Goal: Book appointment/travel/reservation

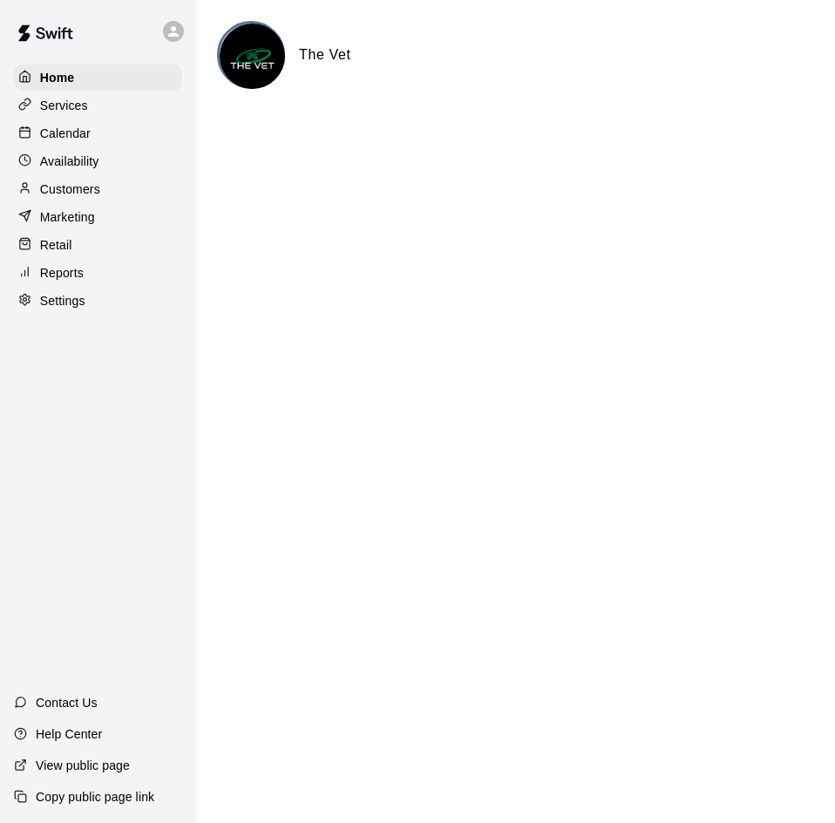
click at [86, 133] on p "Calendar" at bounding box center [65, 133] width 51 height 17
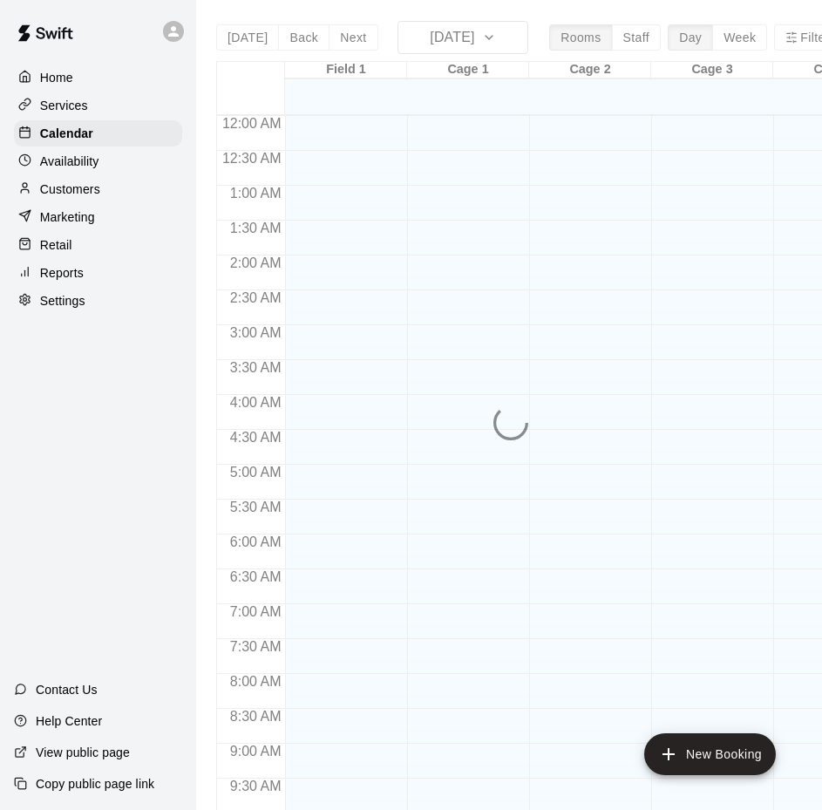
scroll to position [894, 0]
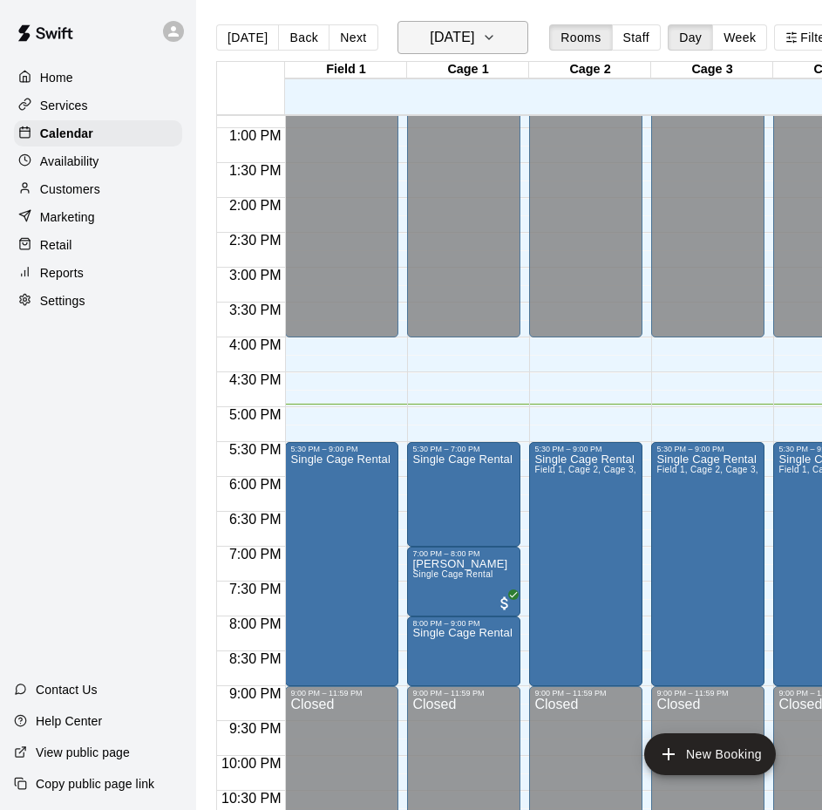
drag, startPoint x: 686, startPoint y: 279, endPoint x: 525, endPoint y: 31, distance: 296.2
click at [525, 31] on button "[DATE]" at bounding box center [463, 37] width 131 height 33
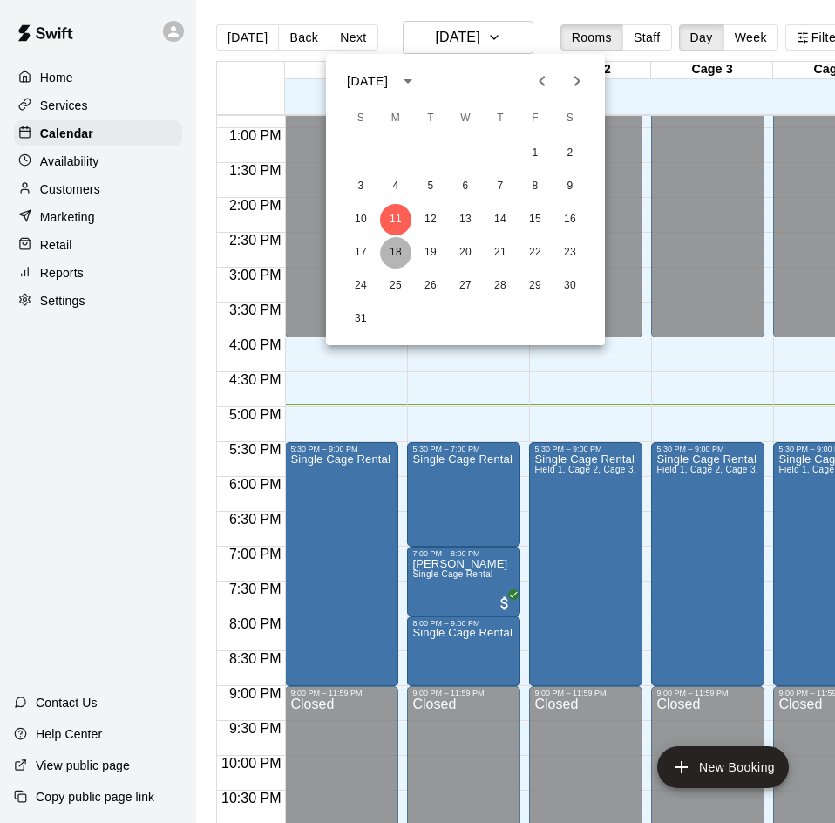
click at [401, 253] on button "18" at bounding box center [395, 252] width 31 height 31
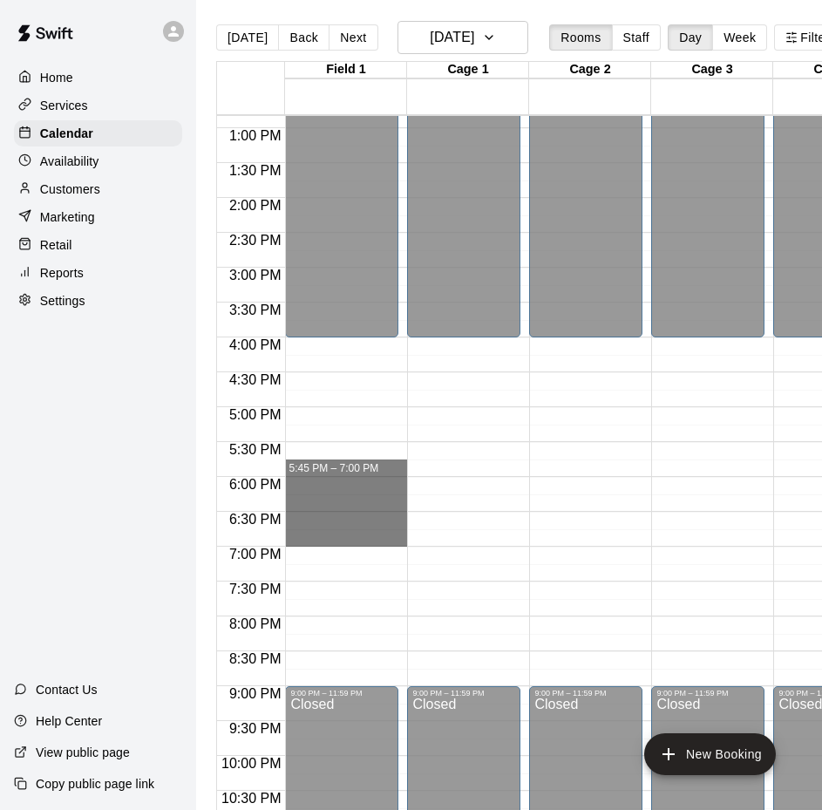
drag, startPoint x: 307, startPoint y: 466, endPoint x: 320, endPoint y: 547, distance: 81.3
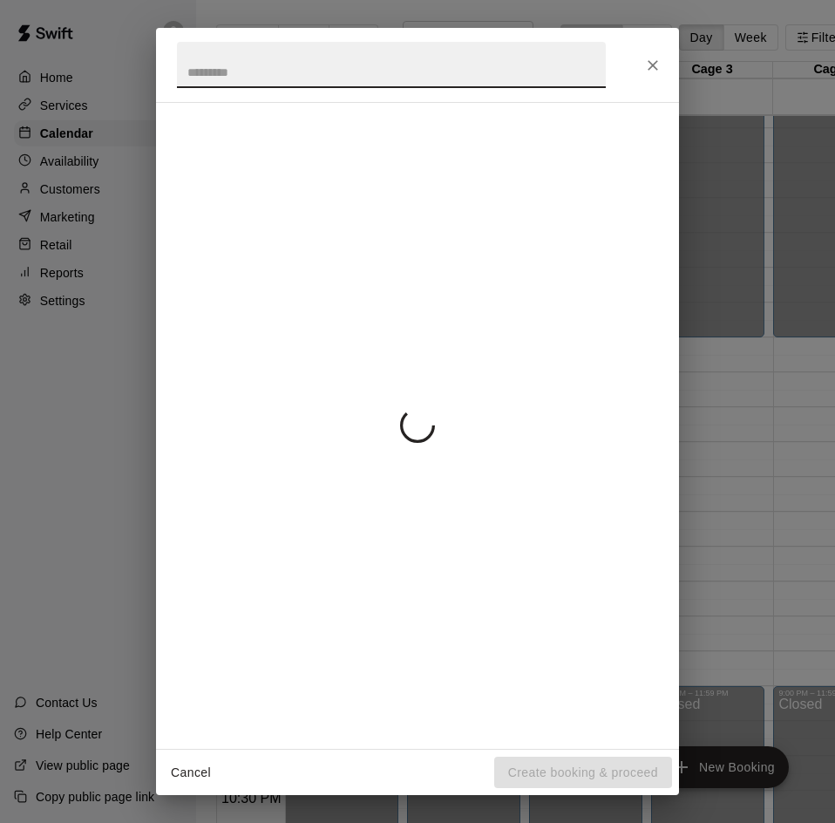
click at [207, 784] on button "Cancel" at bounding box center [191, 773] width 56 height 32
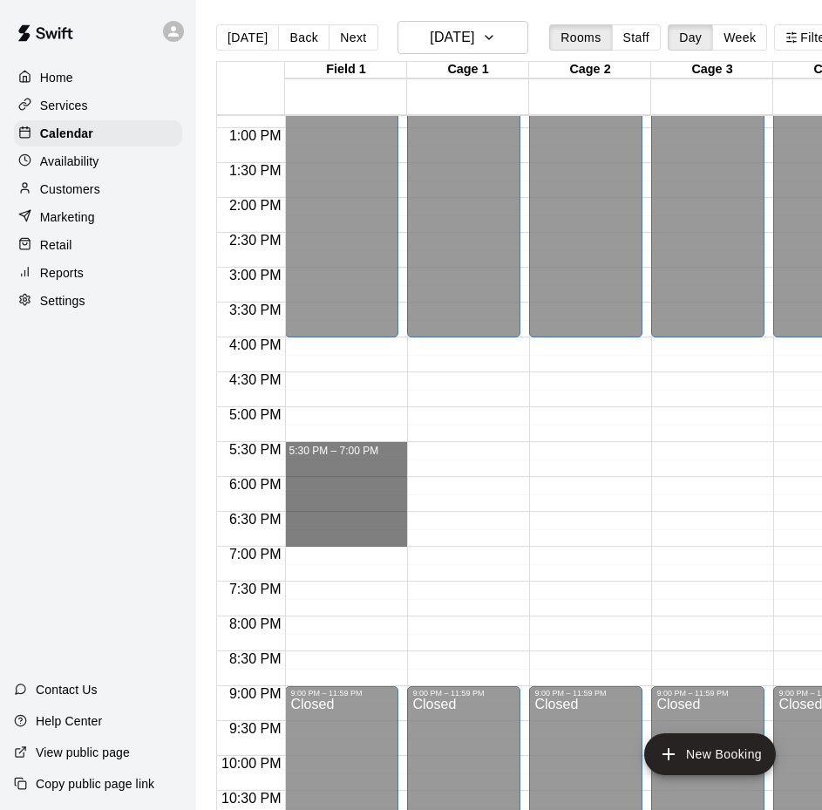
drag, startPoint x: 364, startPoint y: 452, endPoint x: 383, endPoint y: 542, distance: 92.5
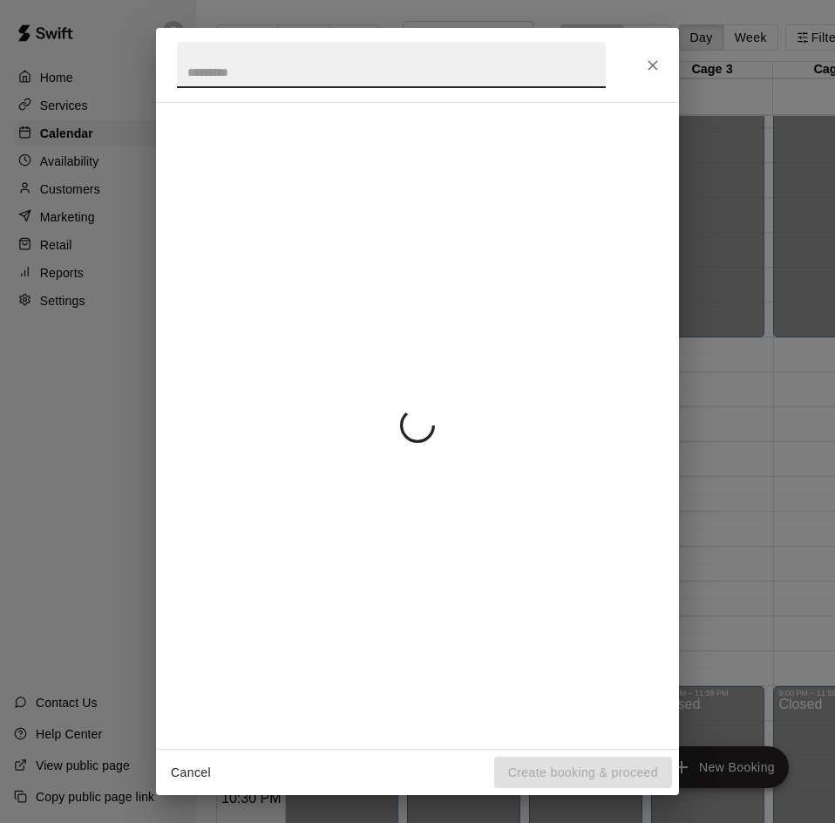
click at [427, 299] on div at bounding box center [417, 425] width 481 height 617
click at [649, 66] on icon "Close" at bounding box center [652, 65] width 17 height 17
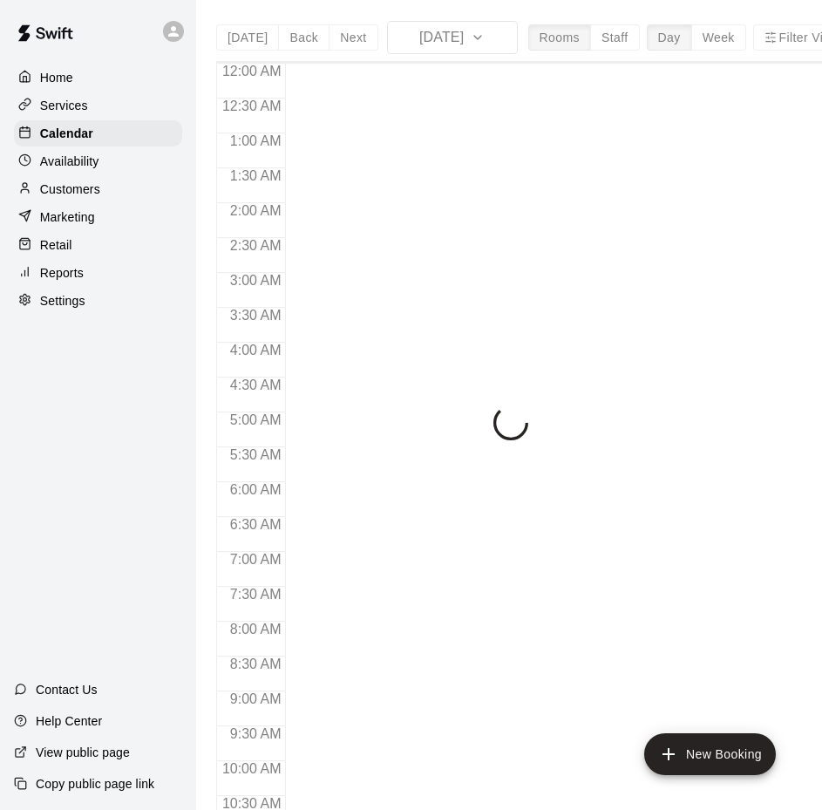
scroll to position [894, 0]
